Goal: Information Seeking & Learning: Learn about a topic

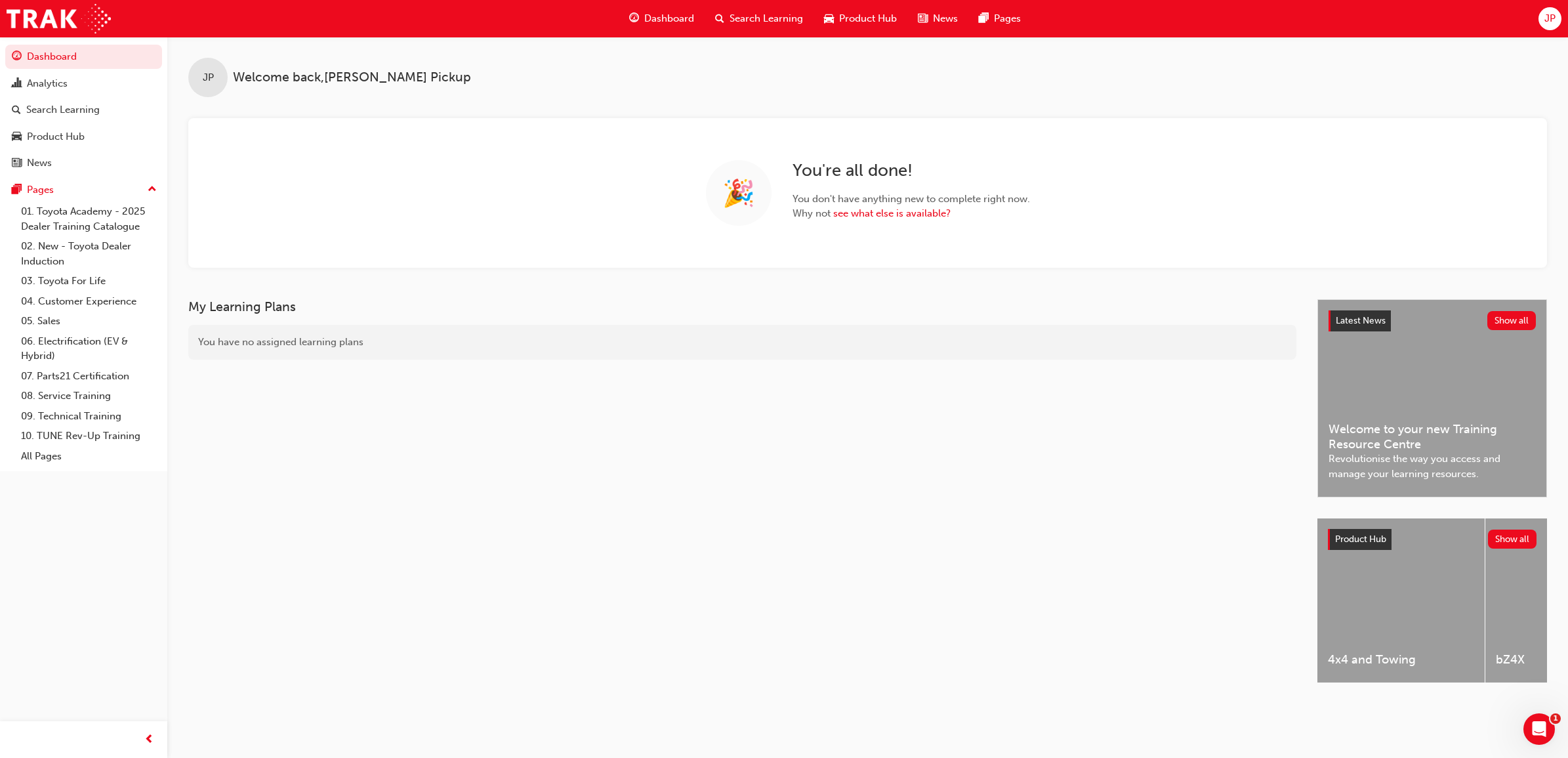
click at [765, 12] on span "Search Learning" at bounding box center [766, 18] width 74 height 15
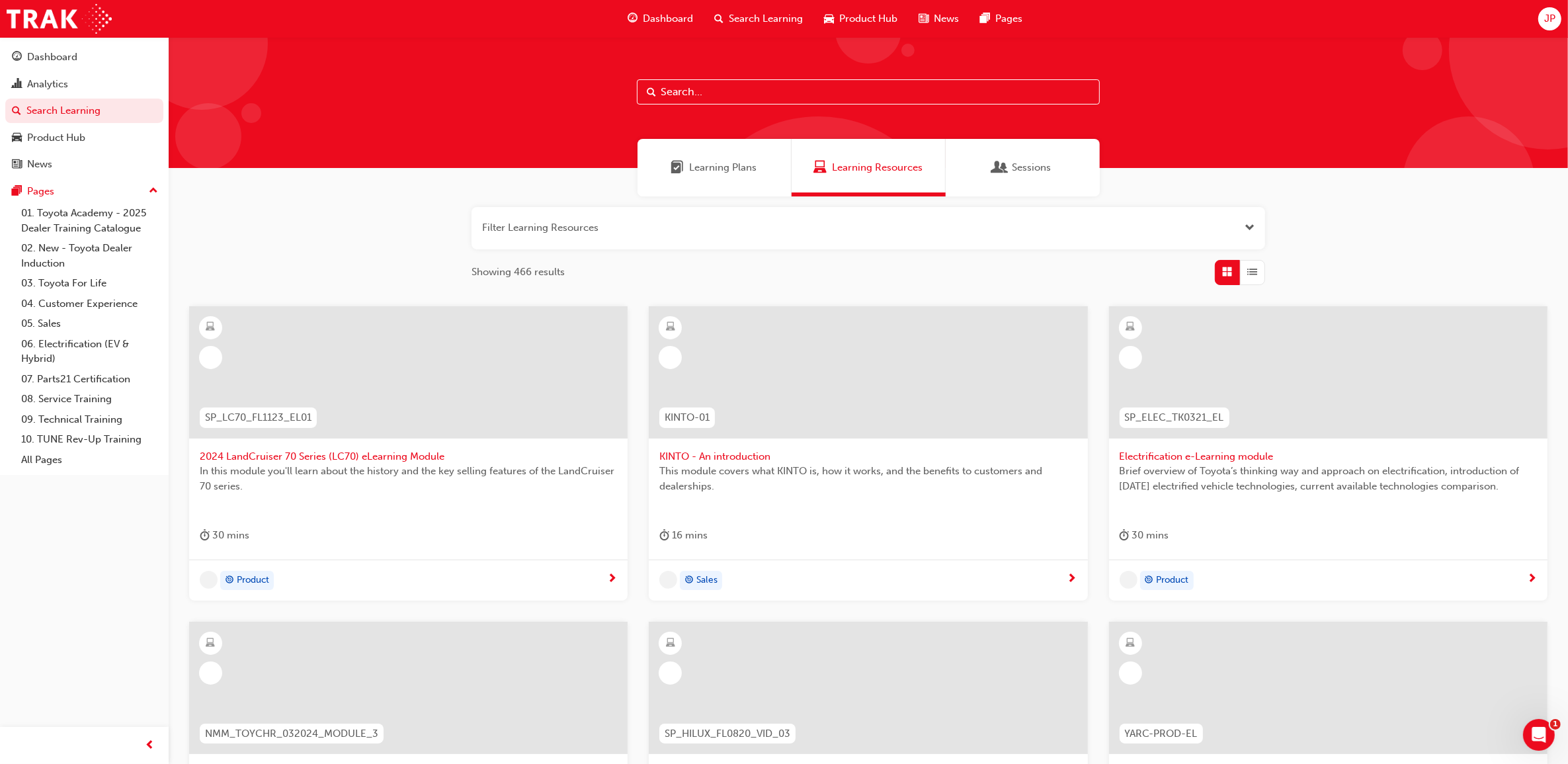
click at [724, 151] on div "Learning Plans" at bounding box center [715, 168] width 154 height 58
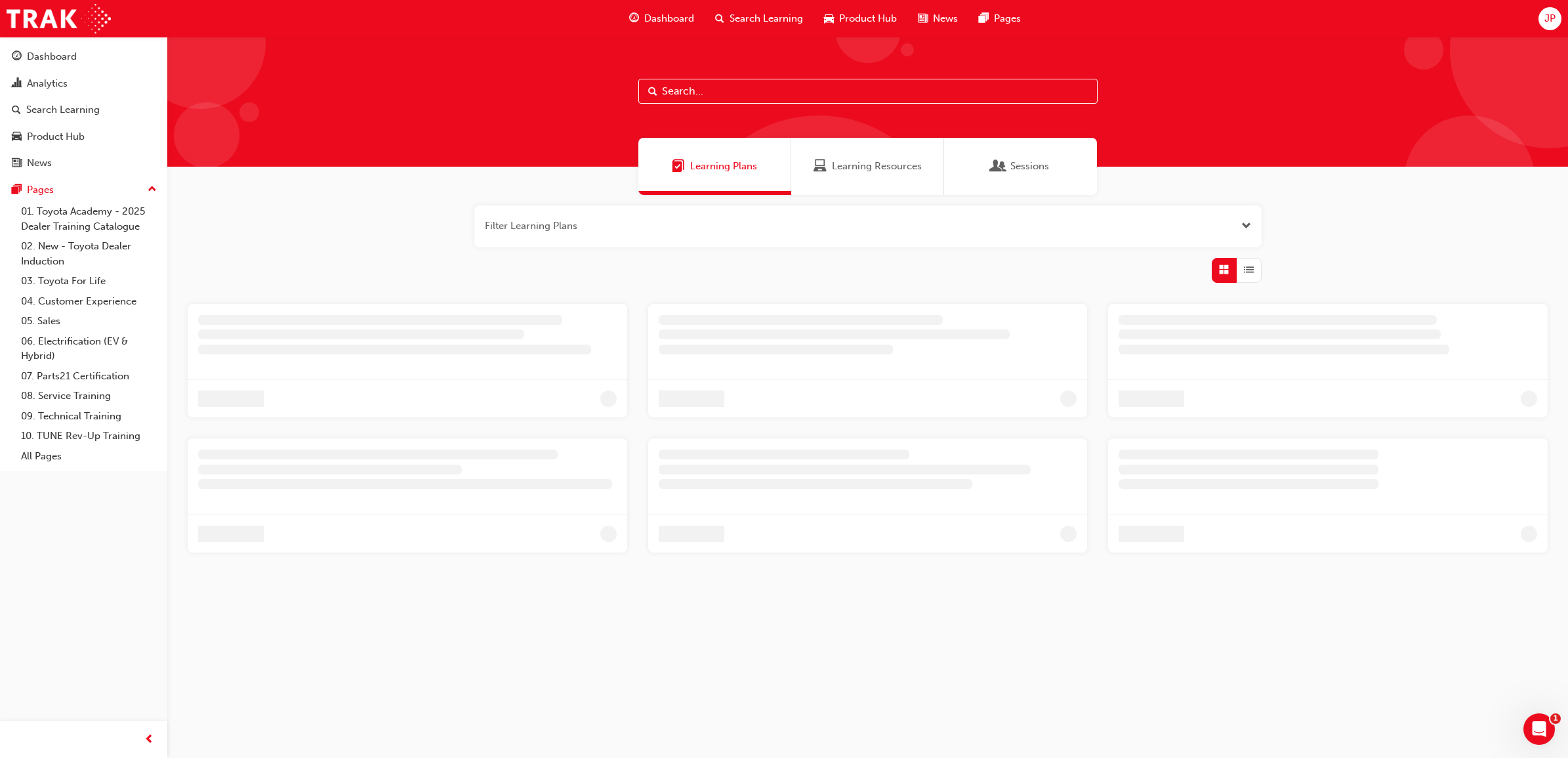
click at [725, 86] on input "text" at bounding box center [867, 91] width 459 height 25
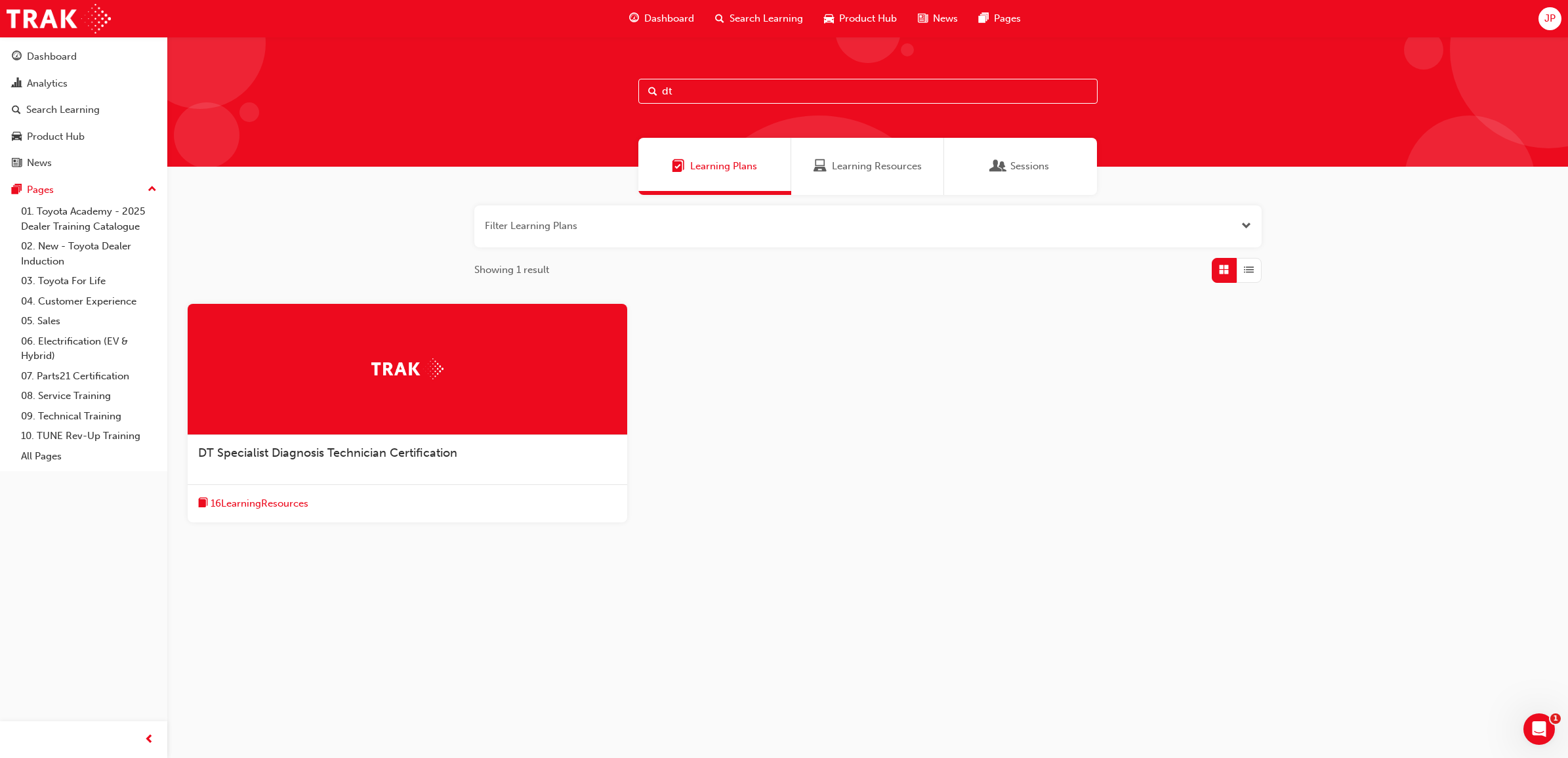
type input "dt"
click at [393, 456] on span "DT Specialist Diagnosis Technician Certification" at bounding box center [327, 452] width 259 height 14
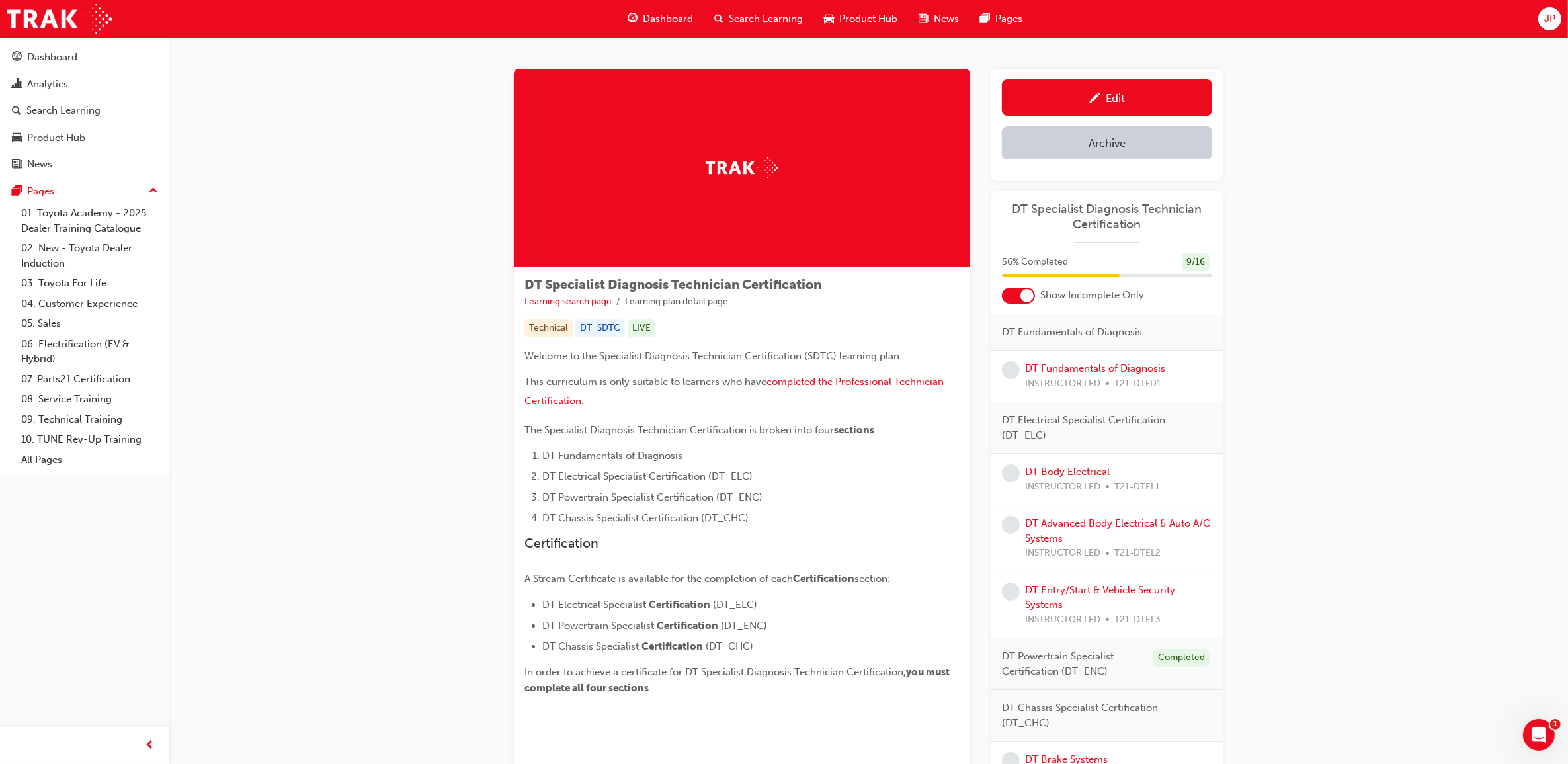
scroll to position [83, 0]
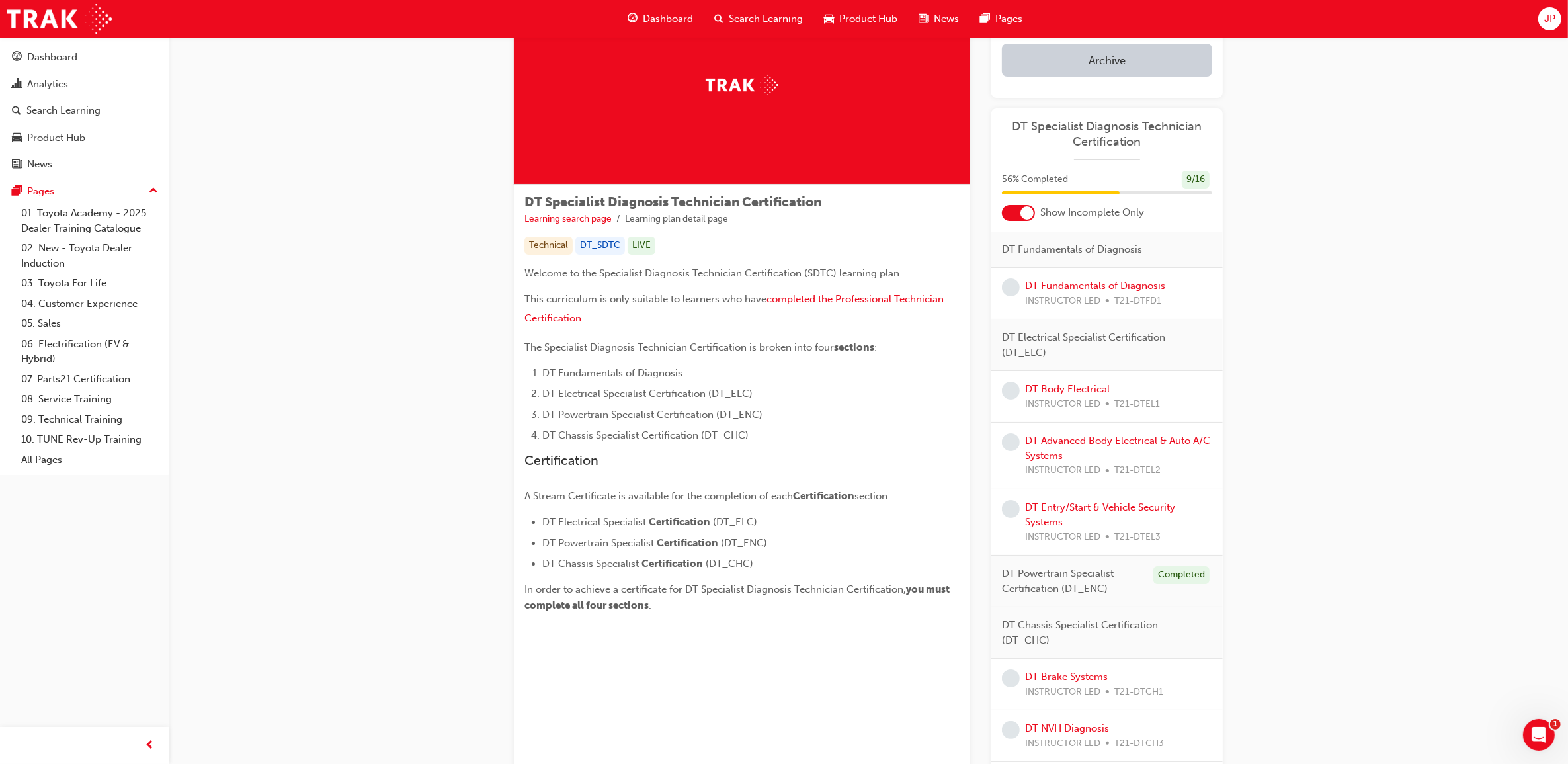
click at [1006, 216] on div at bounding box center [1018, 212] width 33 height 16
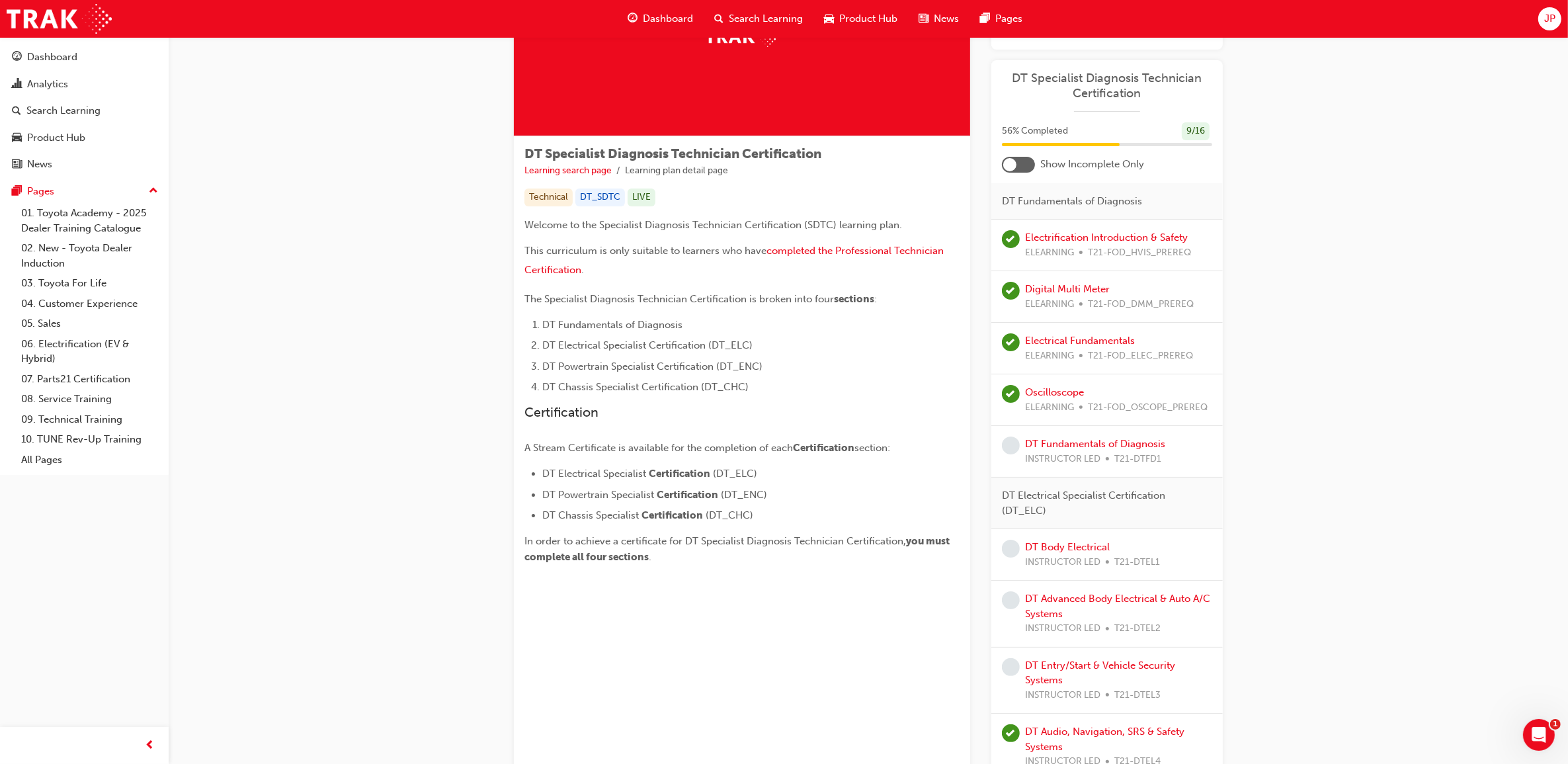
scroll to position [214, 0]
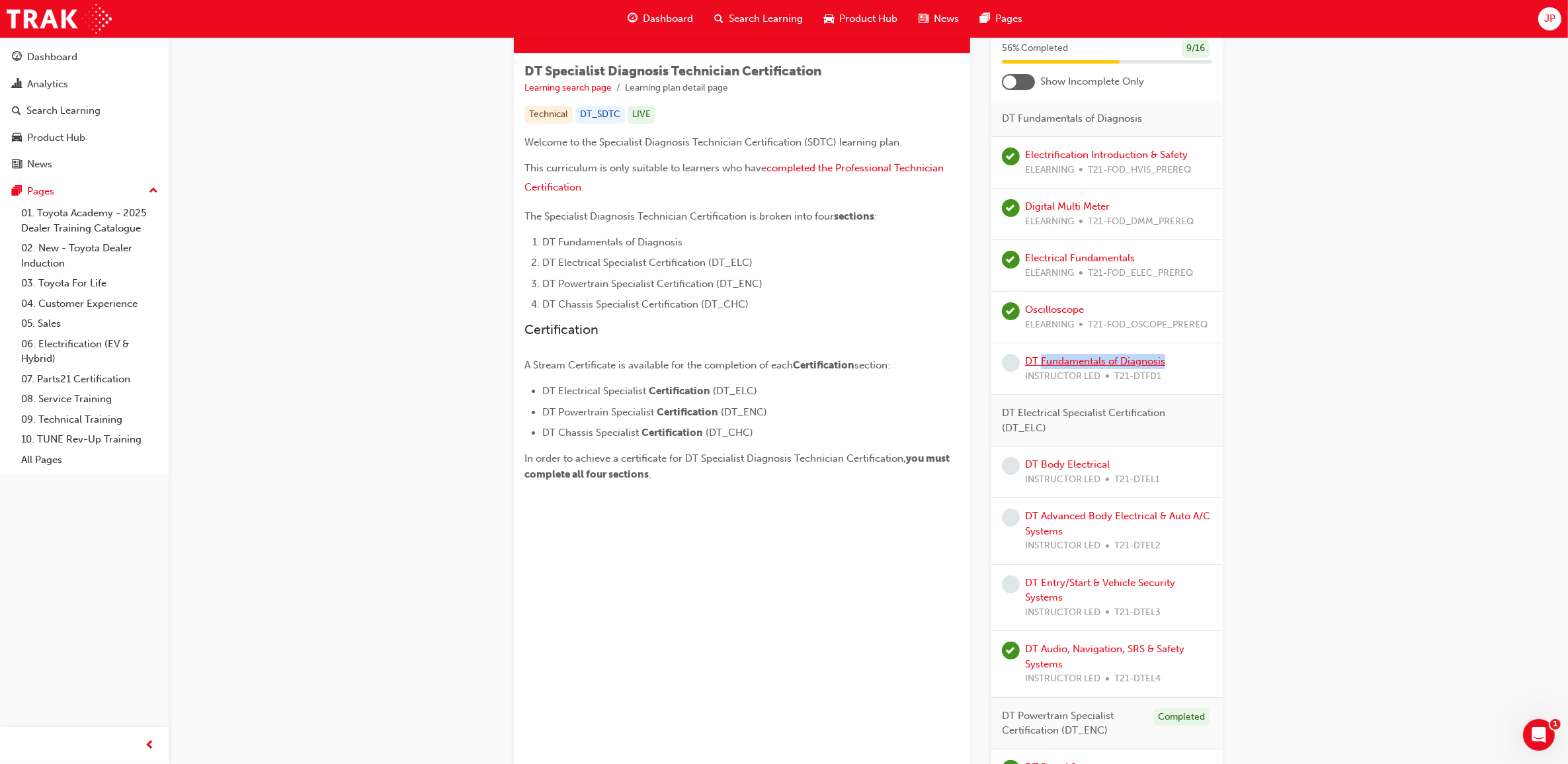
drag, startPoint x: 1181, startPoint y: 360, endPoint x: 1042, endPoint y: 362, distance: 139.0
click at [1042, 362] on div "DT Fundamentals of Diagnosis INSTRUCTOR LED T21-DTFD1" at bounding box center [1107, 368] width 211 height 30
copy link "Fundamentals of Diagnosis"
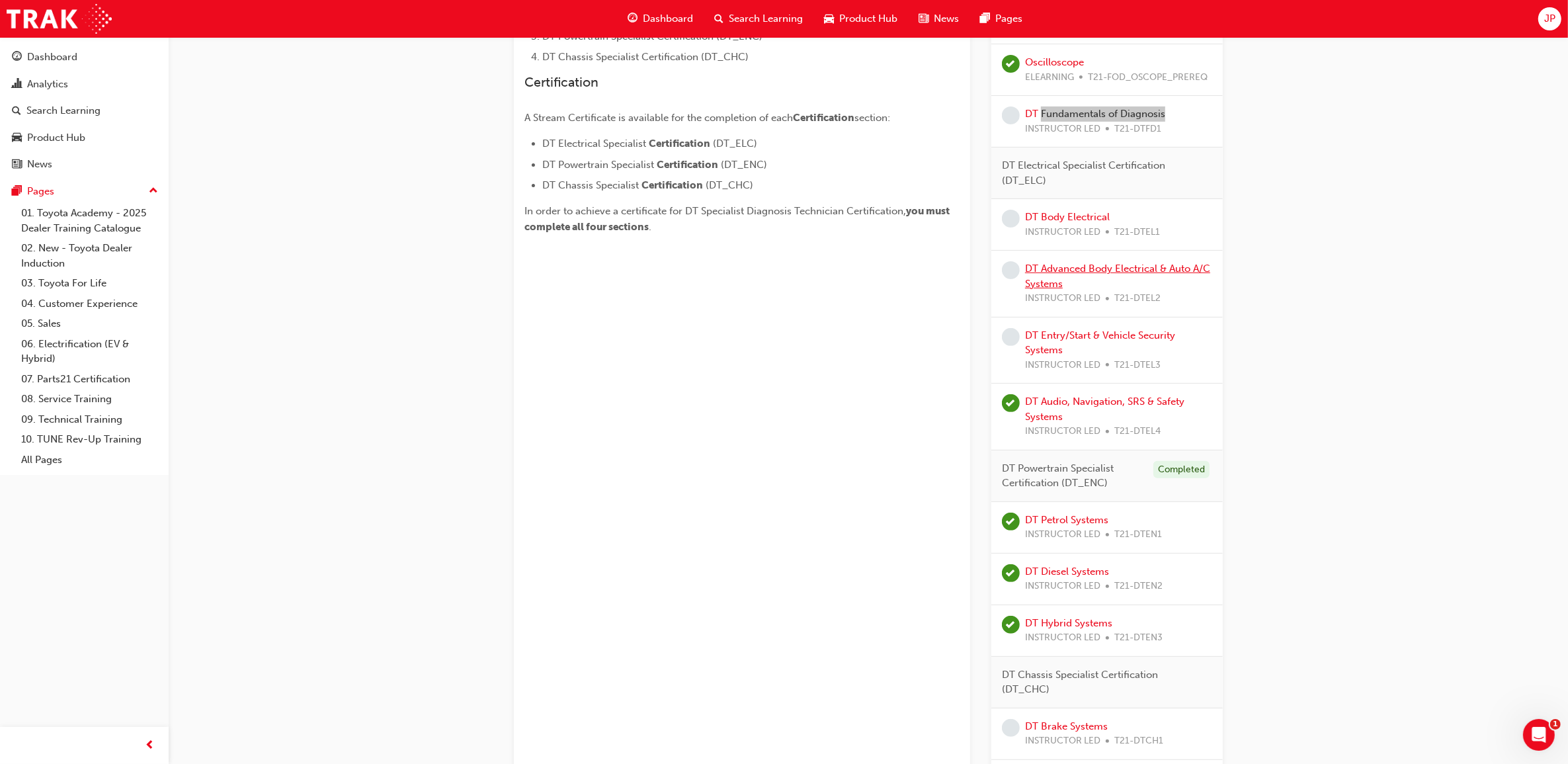
scroll to position [462, 0]
drag, startPoint x: 1146, startPoint y: 219, endPoint x: 1042, endPoint y: 220, distance: 104.0
click at [1042, 220] on div "DT Body Electrical INSTRUCTOR LED T21-DTEL1" at bounding box center [1093, 223] width 135 height 30
copy link "Body Electrical"
drag, startPoint x: 1099, startPoint y: 284, endPoint x: 1056, endPoint y: 268, distance: 45.9
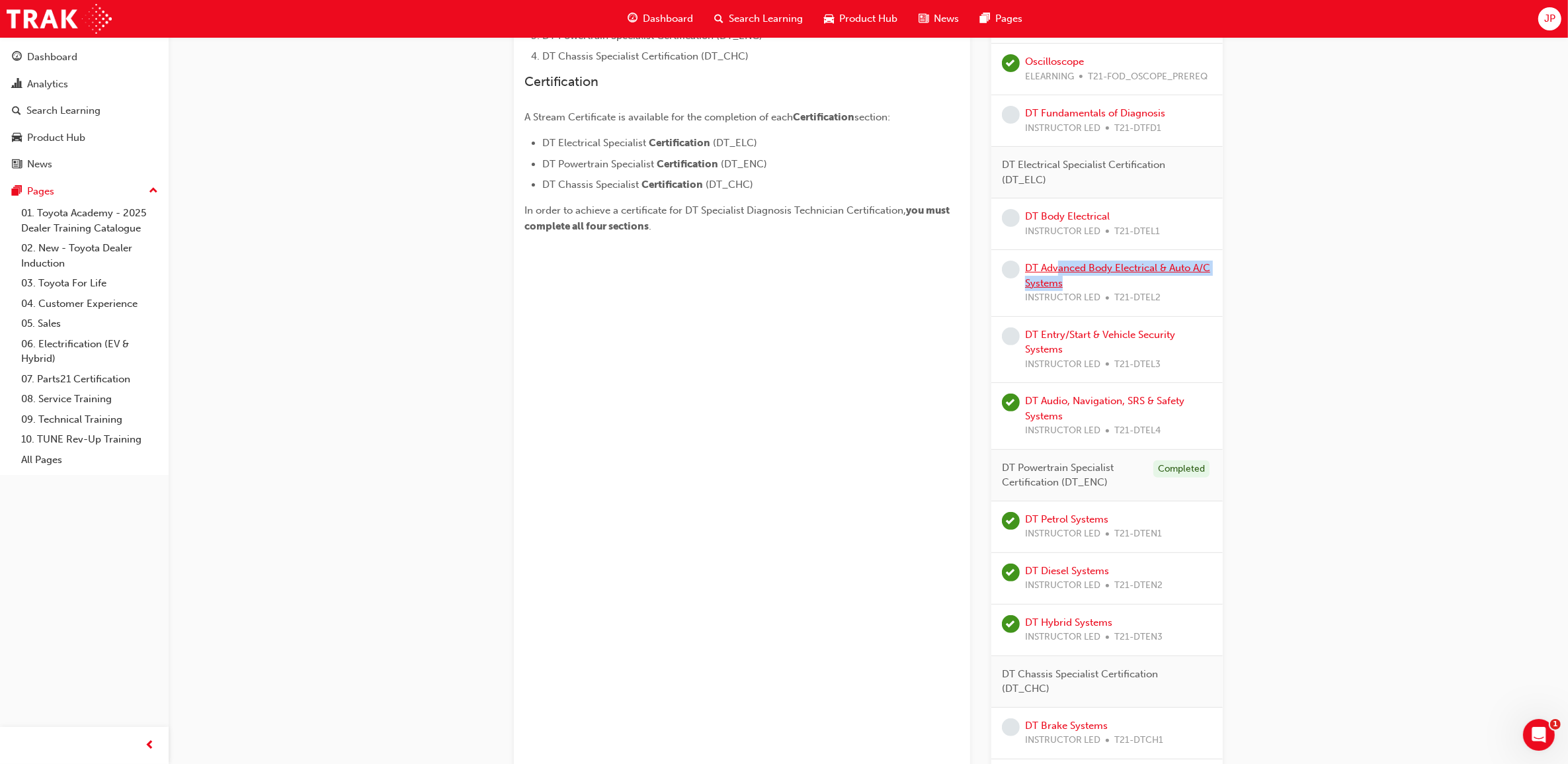
click at [1056, 268] on div "DT Advanced Body Electrical & Auto A/C Systems INSTRUCTOR LED T21-DTEL2" at bounding box center [1118, 283] width 187 height 45
drag, startPoint x: 1056, startPoint y: 268, endPoint x: 1078, endPoint y: 285, distance: 27.8
click at [1080, 287] on div "DT Advanced Body Electrical & Auto A/C Systems INSTRUCTOR LED T21-DTEL2" at bounding box center [1118, 283] width 187 height 45
drag, startPoint x: 1070, startPoint y: 285, endPoint x: 1042, endPoint y: 263, distance: 35.6
click at [1042, 263] on div "DT Advanced Body Electrical & Auto A/C Systems INSTRUCTOR LED T21-DTEL2" at bounding box center [1118, 283] width 187 height 45
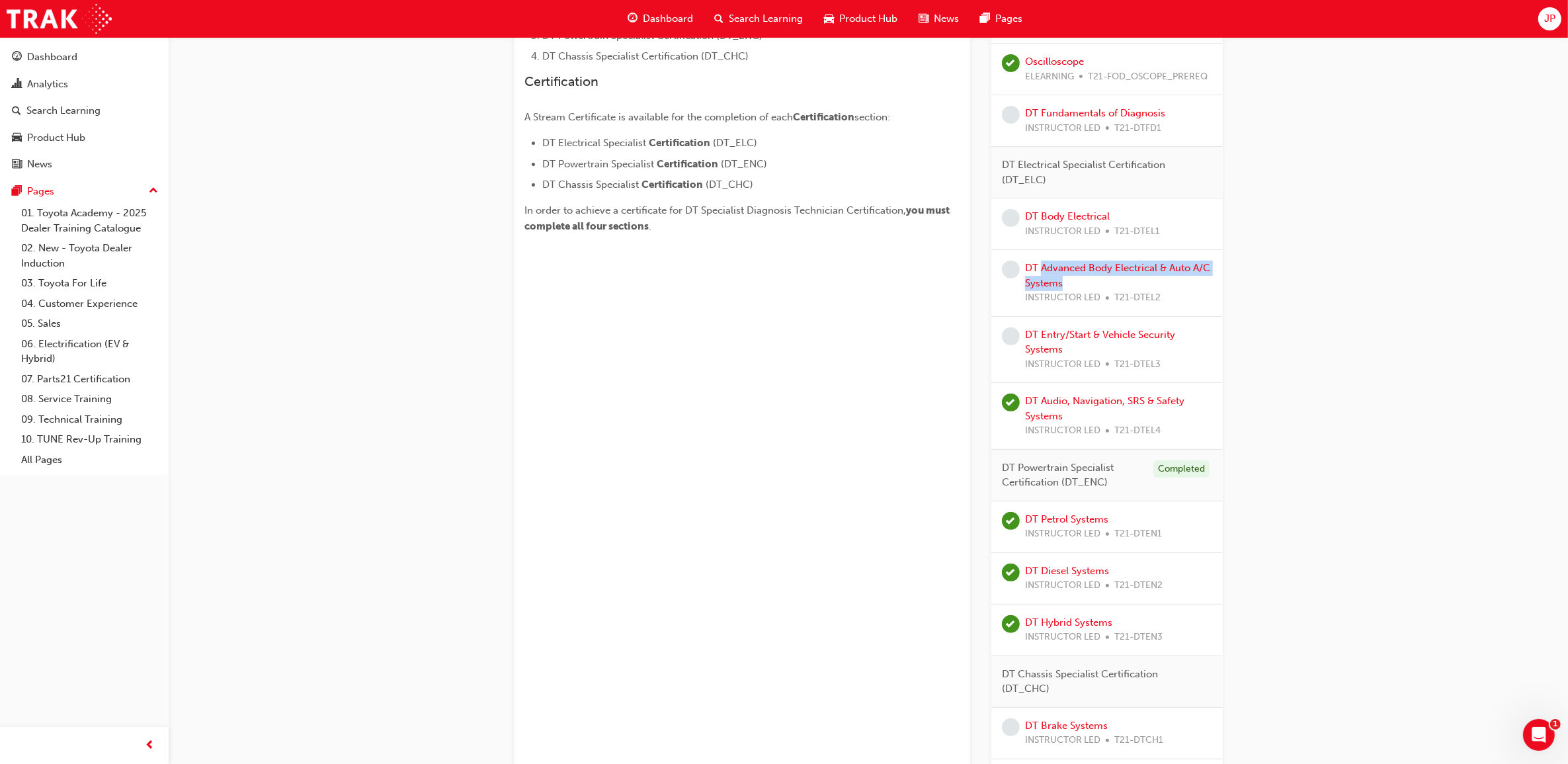
copy link "Advanced Body Electrical & Auto A/C Systems"
drag, startPoint x: 1082, startPoint y: 352, endPoint x: 1043, endPoint y: 338, distance: 41.4
click at [1043, 338] on div "DT Entry/Start & Vehicle Security Systems INSTRUCTOR LED T21-DTEL3" at bounding box center [1118, 349] width 187 height 45
copy link "Entry/Start & Vehicle Security Systems"
click at [1339, 404] on div "DT Specialist Diagnosis Technician Certification Learning search page Learning …" at bounding box center [868, 277] width 1400 height 1403
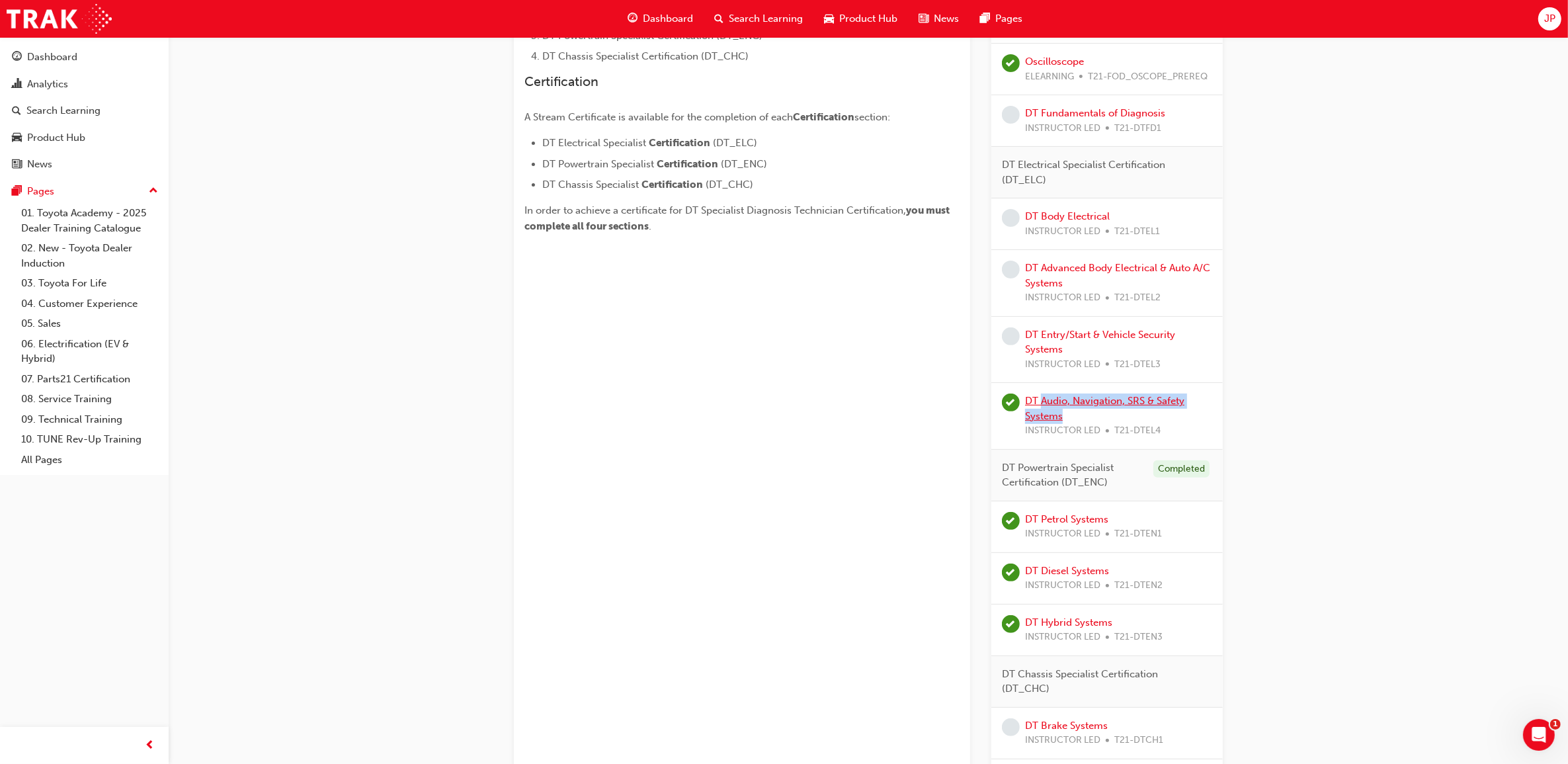
drag, startPoint x: 1080, startPoint y: 414, endPoint x: 1040, endPoint y: 401, distance: 42.1
click at [1040, 401] on div "DT Audio, Navigation, SRS & Safety Systems INSTRUCTOR LED T21-DTEL4" at bounding box center [1118, 415] width 187 height 45
copy link "Audio, Navigation, SRS & Safety Systems"
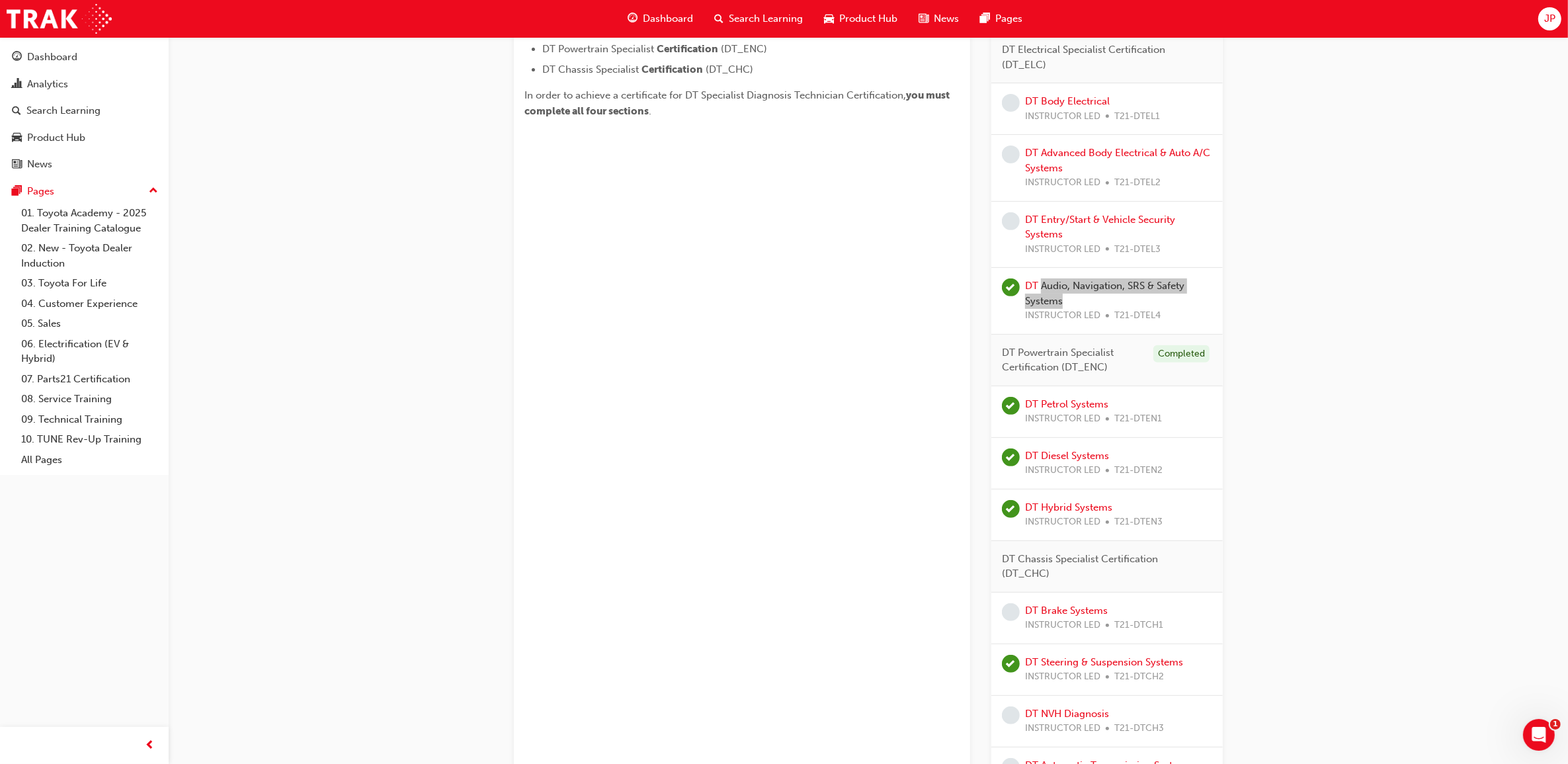
scroll to position [627, 0]
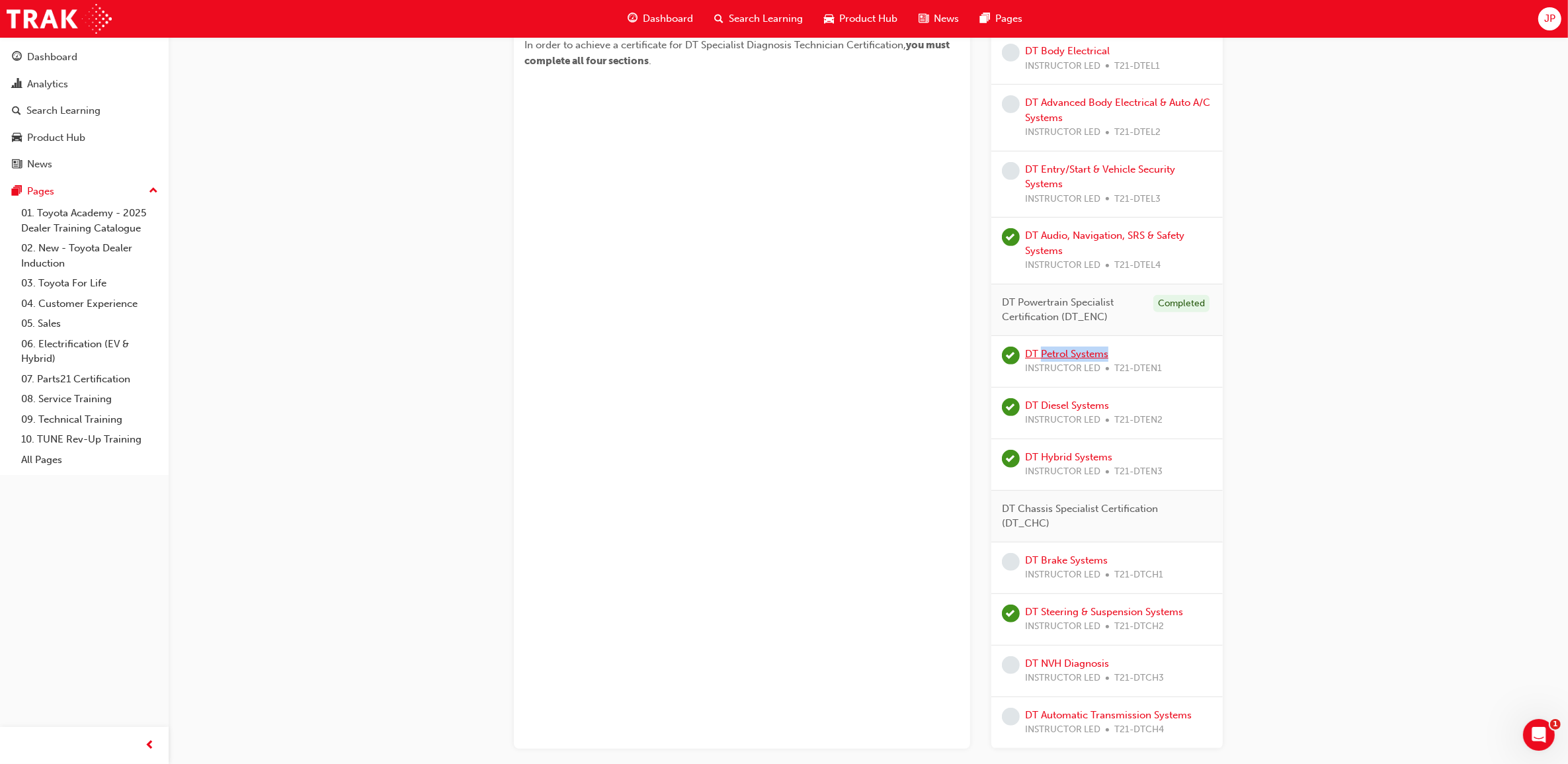
drag, startPoint x: 1125, startPoint y: 355, endPoint x: 1042, endPoint y: 351, distance: 83.1
click at [1042, 351] on div "DT Petrol Systems INSTRUCTOR LED T21-DTEN1" at bounding box center [1094, 361] width 137 height 30
copy link "Petrol Systems"
drag, startPoint x: 1160, startPoint y: 404, endPoint x: 1149, endPoint y: 402, distance: 11.2
click at [1160, 404] on div "DT Diesel Systems INSTRUCTOR LED T21-DTEN2" at bounding box center [1094, 413] width 138 height 30
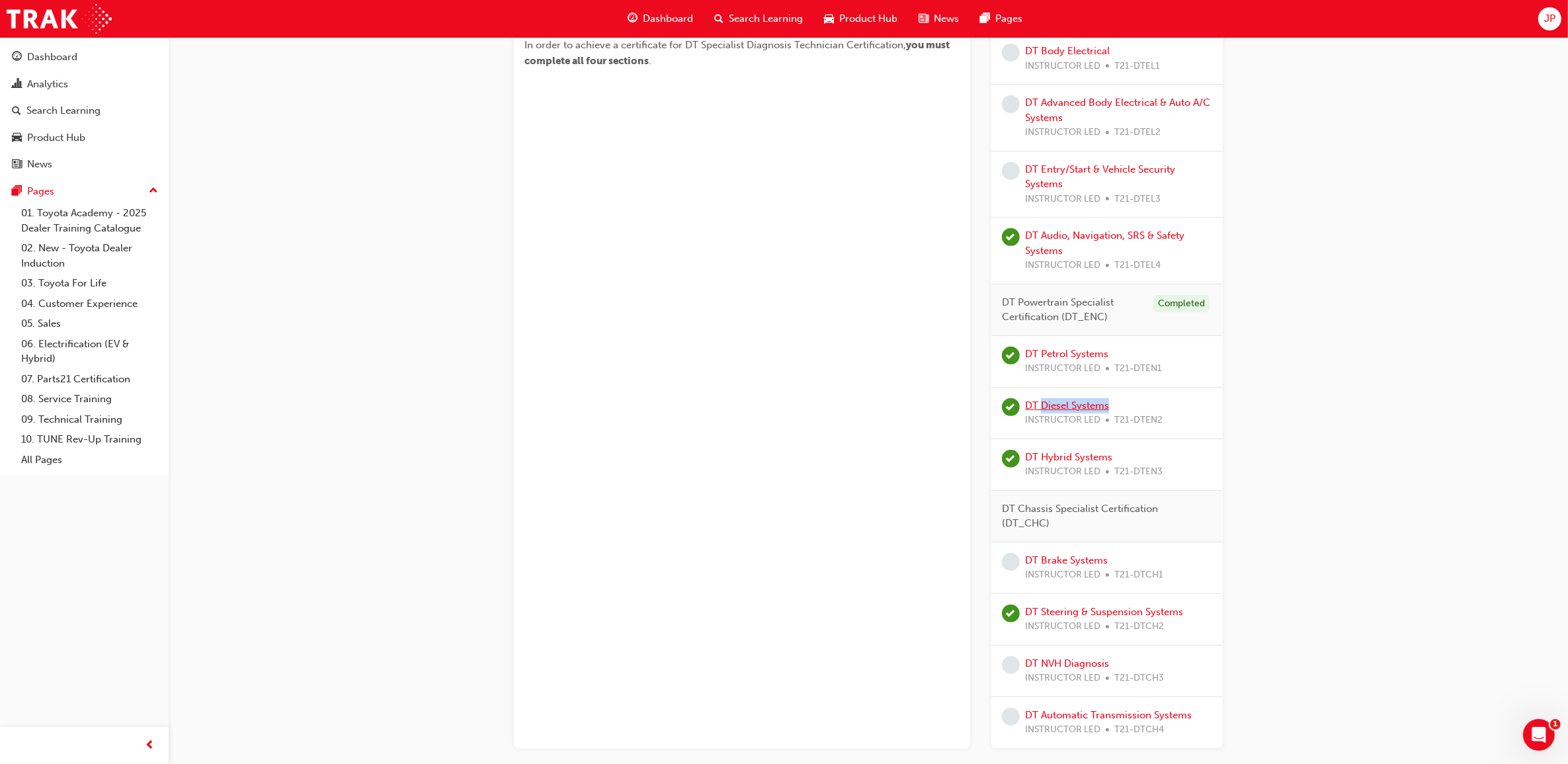
drag, startPoint x: 1138, startPoint y: 402, endPoint x: 1043, endPoint y: 401, distance: 95.0
click at [1043, 401] on div "DT Diesel Systems INSTRUCTOR LED T21-DTEN2" at bounding box center [1094, 413] width 138 height 30
copy link "Diesel Systems"
click at [1139, 458] on div "DT Hybrid Systems INSTRUCTOR LED T21-DTEN3" at bounding box center [1094, 464] width 138 height 30
drag, startPoint x: 1123, startPoint y: 457, endPoint x: 1043, endPoint y: 464, distance: 80.3
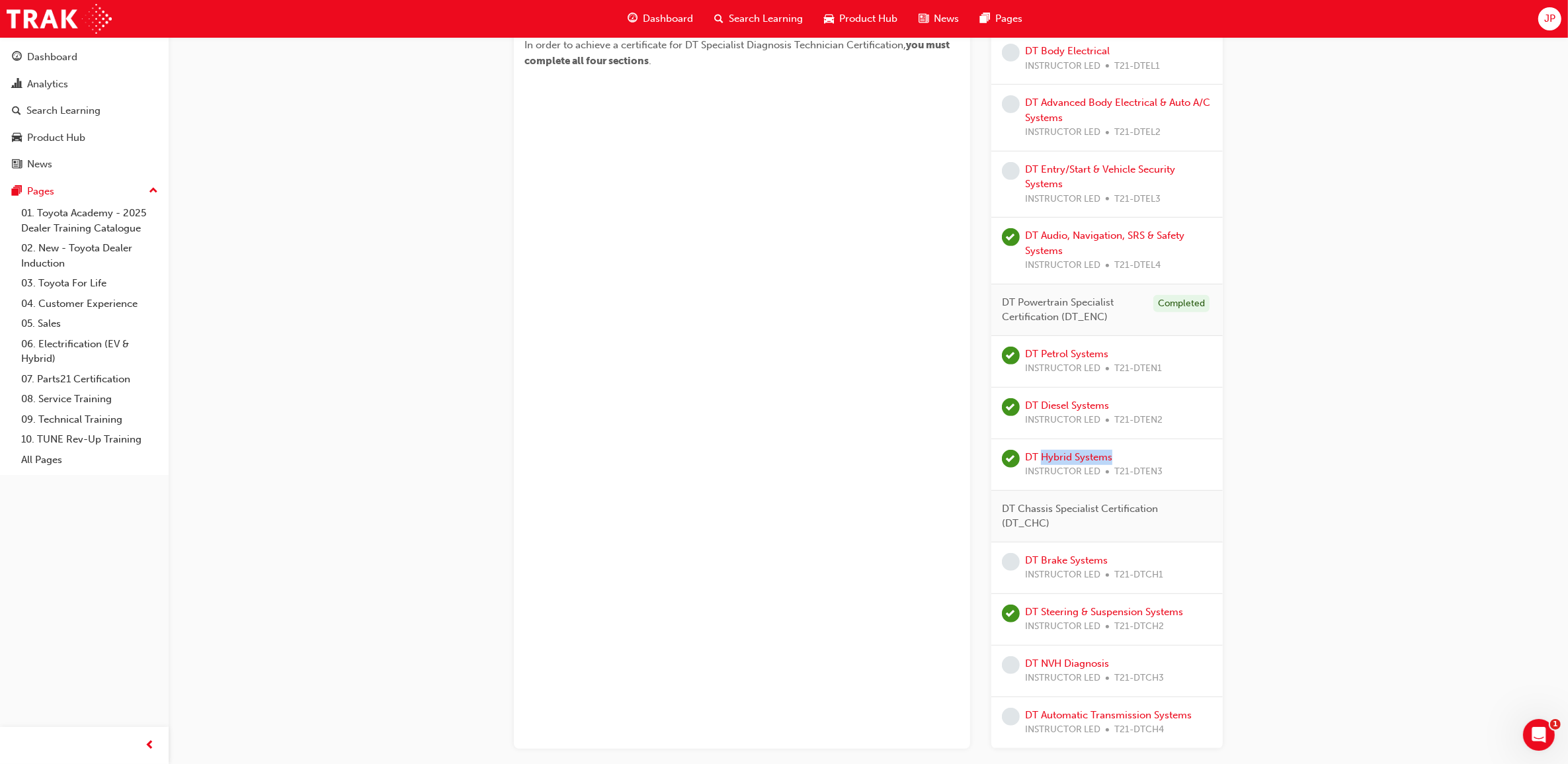
click at [1043, 464] on div "DT Hybrid Systems INSTRUCTOR LED T21-DTEN3" at bounding box center [1094, 464] width 138 height 30
copy link "Hybrid Systems"
click at [1218, 559] on div "DT Brake Systems INSTRUCTOR LED T21-DTCH1" at bounding box center [1107, 568] width 232 height 52
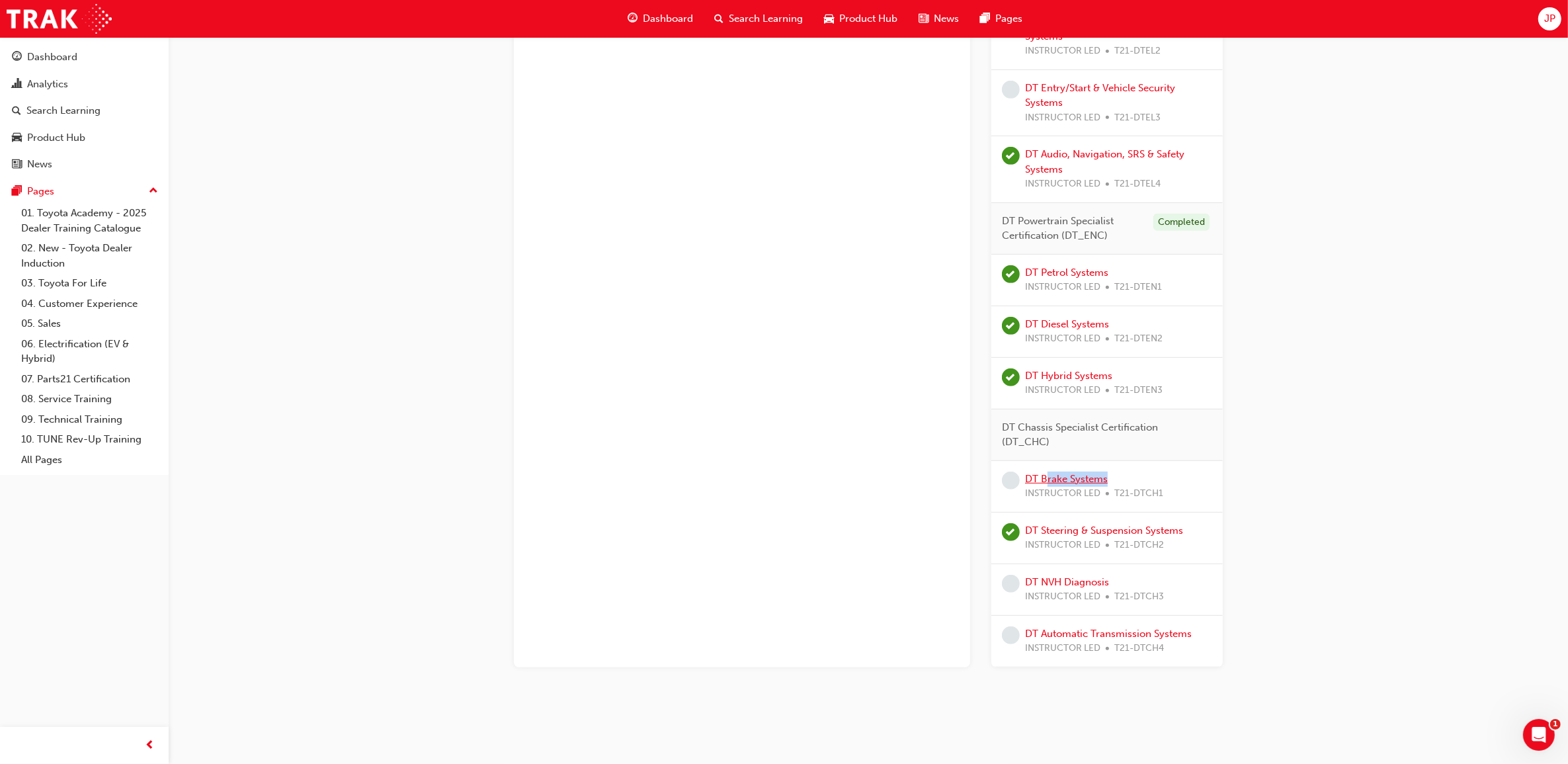
drag, startPoint x: 1143, startPoint y: 468, endPoint x: 1044, endPoint y: 483, distance: 100.1
click at [1044, 483] on div "DT Brake Systems INSTRUCTOR LED T21-DTCH1" at bounding box center [1107, 486] width 232 height 52
drag, startPoint x: 1044, startPoint y: 483, endPoint x: 1127, endPoint y: 475, distance: 83.4
click at [1127, 475] on div "DT Brake Systems INSTRUCTOR LED T21-DTCH1" at bounding box center [1094, 486] width 138 height 30
drag, startPoint x: 1122, startPoint y: 478, endPoint x: 1042, endPoint y: 477, distance: 80.0
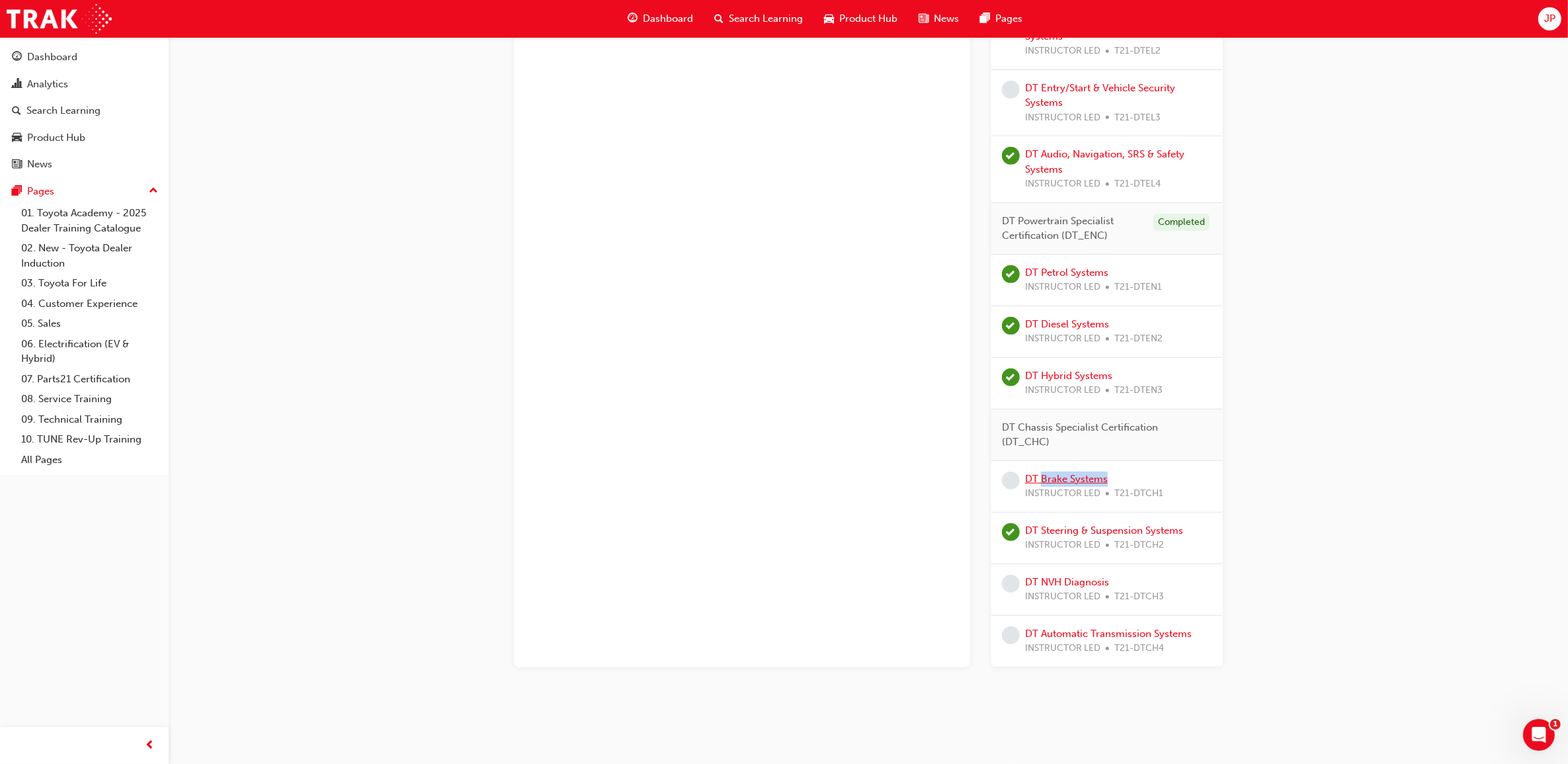
click at [1042, 477] on div "DT Brake Systems INSTRUCTOR LED T21-DTCH1" at bounding box center [1094, 486] width 138 height 30
copy link "Brake Systems"
click at [1192, 539] on div "DT Steering & Suspension Systems INSTRUCTOR LED T21-DTCH2" at bounding box center [1107, 537] width 211 height 30
drag, startPoint x: 1193, startPoint y: 530, endPoint x: 1042, endPoint y: 535, distance: 151.1
click at [1042, 535] on div "DT Steering & Suspension Systems INSTRUCTOR LED T21-DTCH2" at bounding box center [1107, 537] width 211 height 30
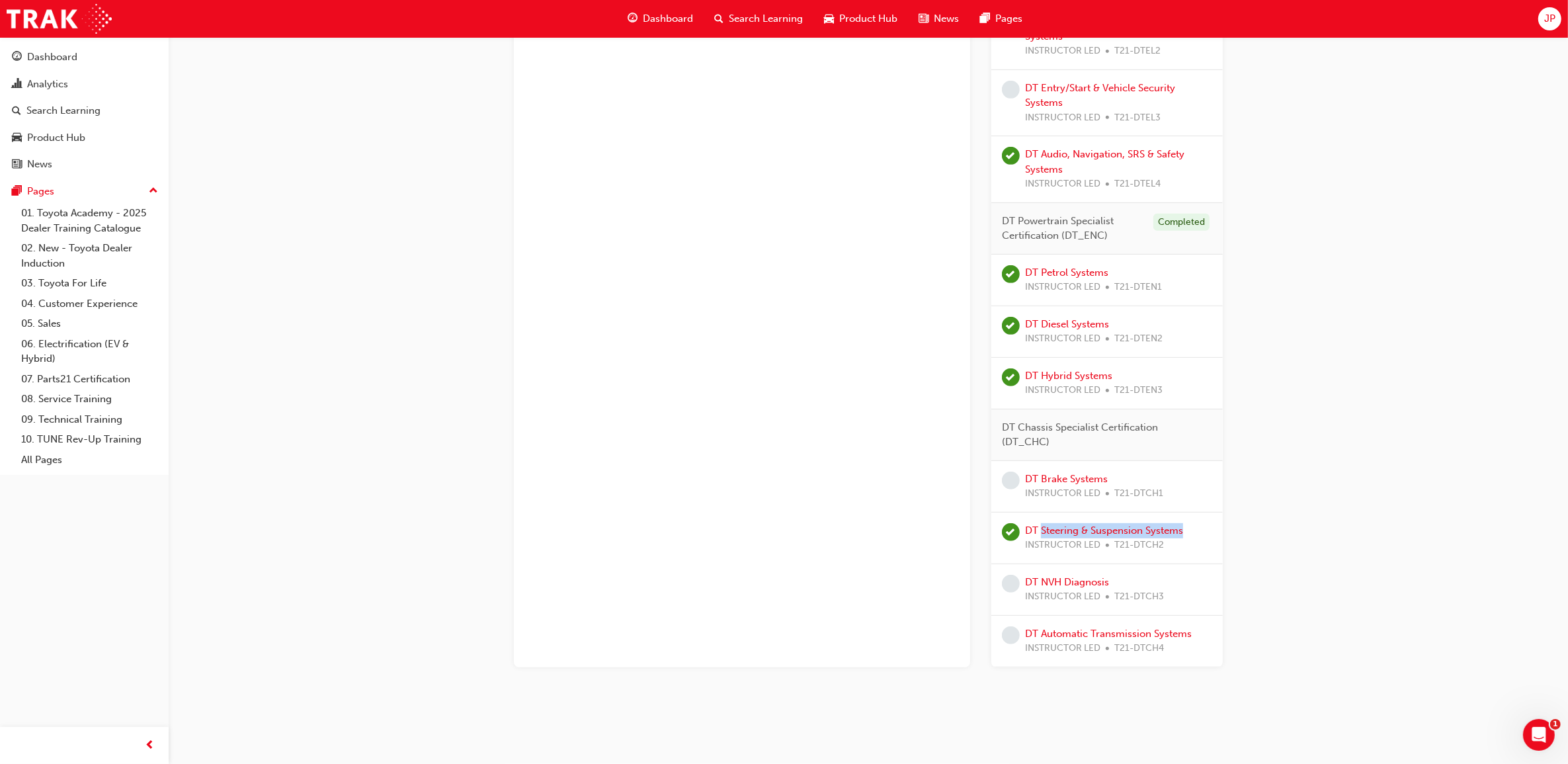
copy link "Steering & Suspension Systems"
click at [1366, 530] on div "DT Specialist Diagnosis Technician Certification Learning search page Learning …" at bounding box center [868, 30] width 1400 height 1403
drag, startPoint x: 1105, startPoint y: 580, endPoint x: 1043, endPoint y: 580, distance: 62.0
click at [1043, 580] on div "DT NVH Diagnosis INSTRUCTOR LED T21-DTCH3" at bounding box center [1094, 589] width 139 height 30
click at [1242, 612] on div "DT Specialist Diagnosis Technician Certification Learning search page Learning …" at bounding box center [869, 35] width 751 height 1349
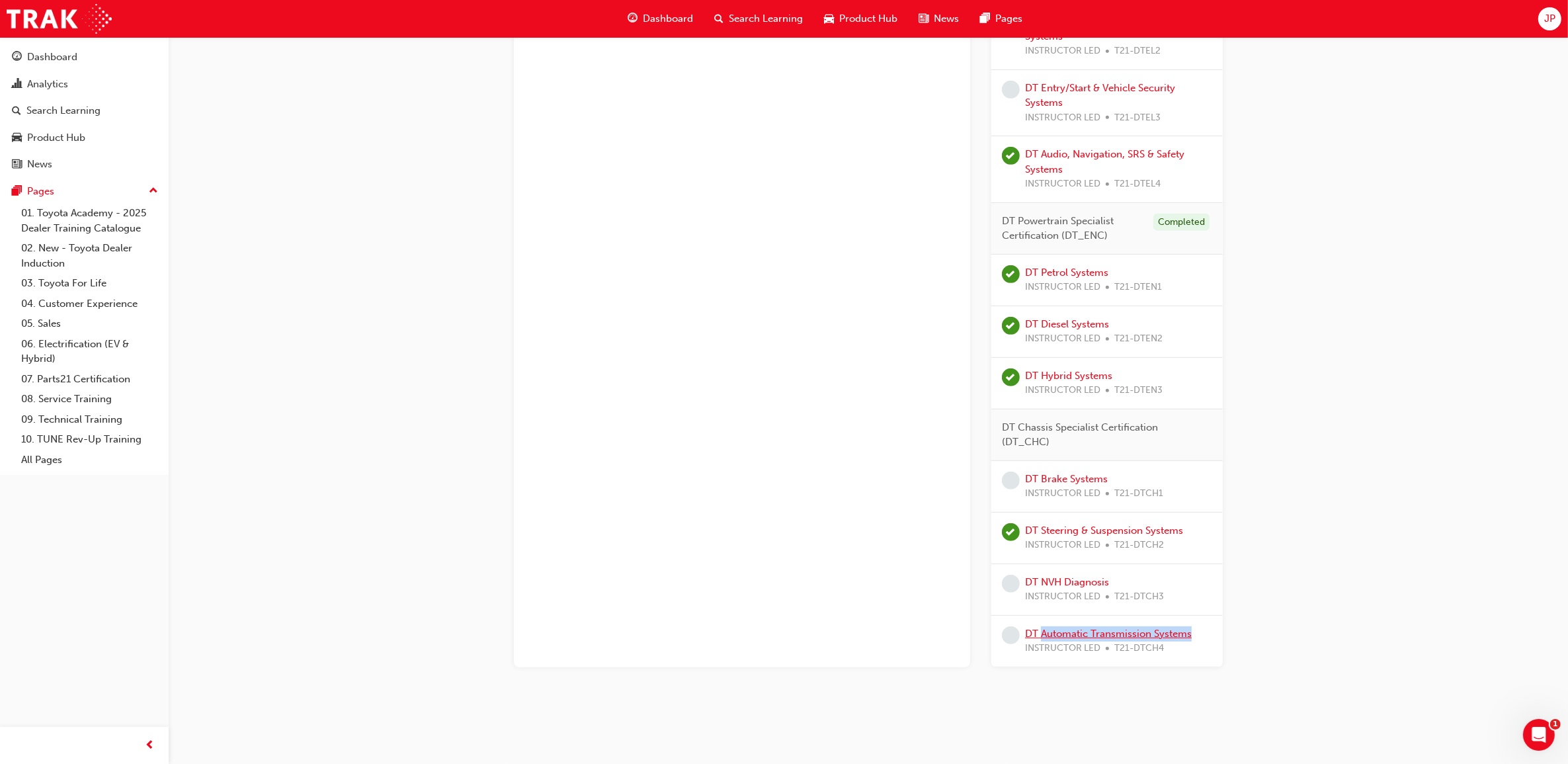
drag, startPoint x: 1203, startPoint y: 640, endPoint x: 1043, endPoint y: 634, distance: 160.1
click at [1043, 634] on div "DT Automatic Transmission Systems INSTRUCTOR LED T21-DTCH4" at bounding box center [1107, 640] width 211 height 30
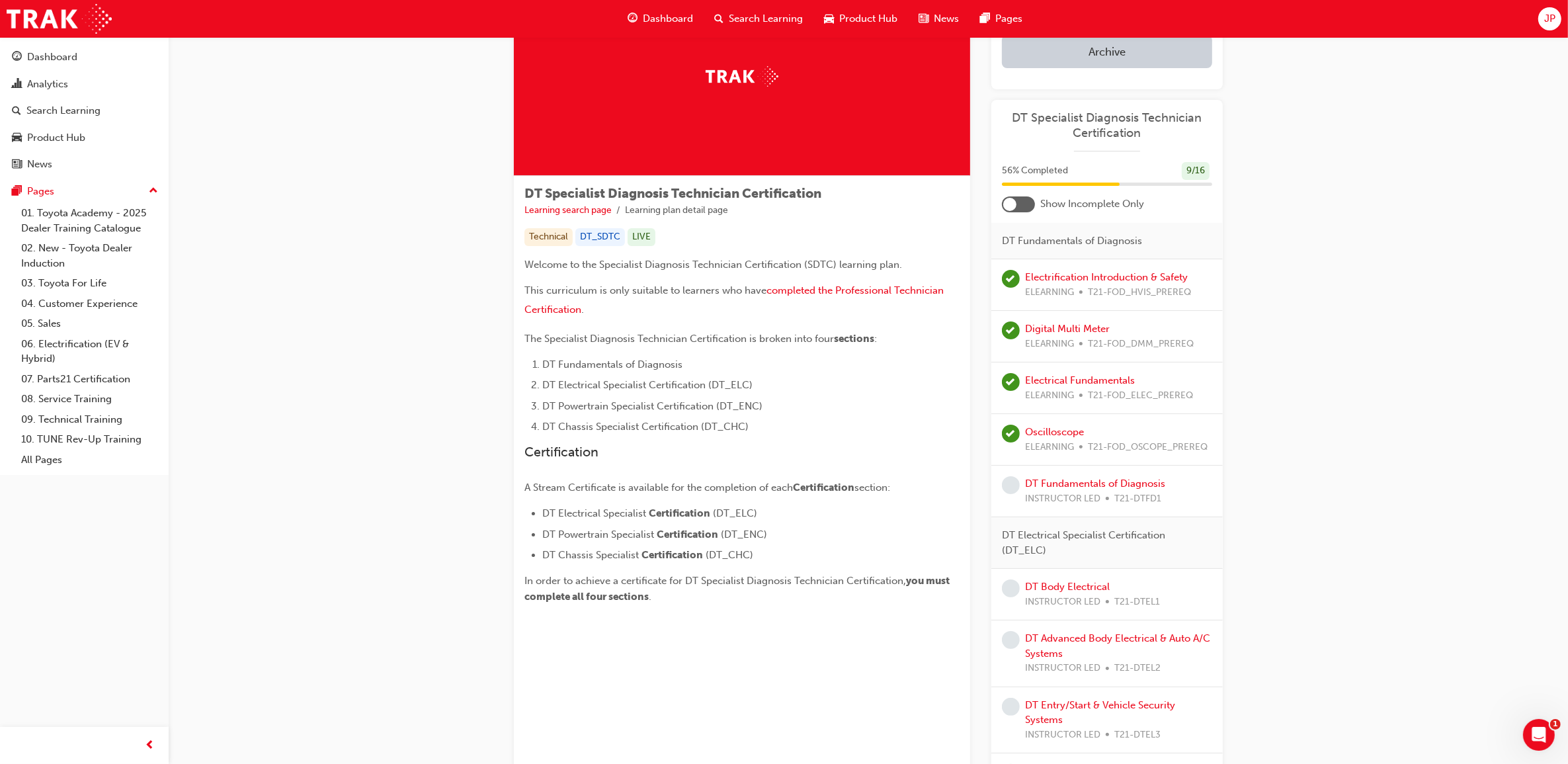
scroll to position [0, 0]
